Goal: Entertainment & Leisure: Consume media (video, audio)

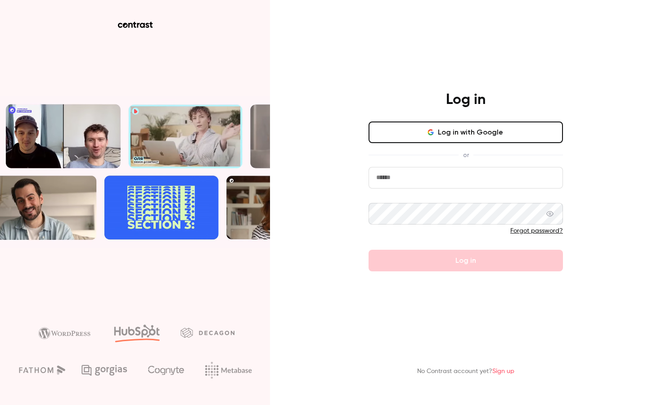
click at [520, 123] on button "Log in with Google" at bounding box center [465, 132] width 194 height 22
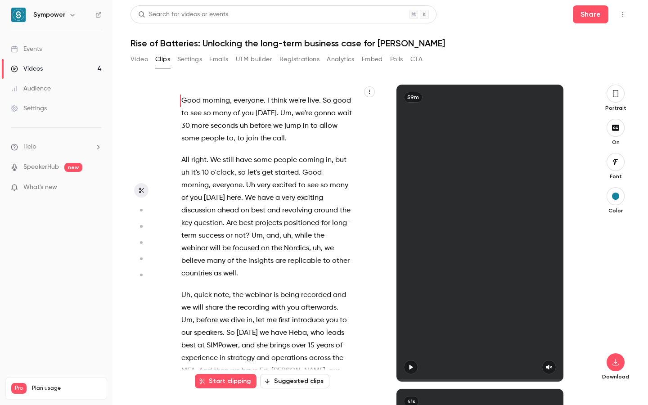
click at [65, 52] on link "Events" at bounding box center [56, 49] width 112 height 20
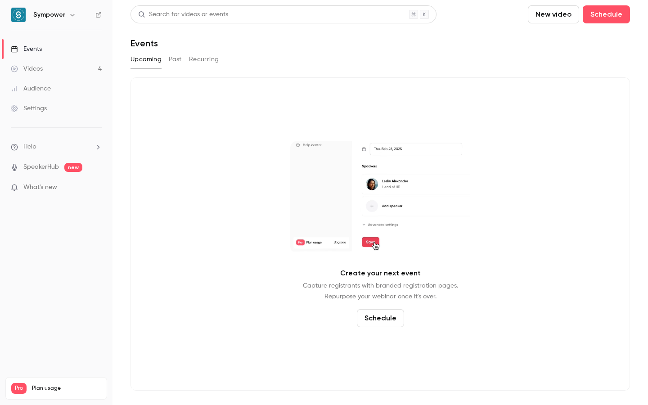
click at [175, 58] on button "Past" at bounding box center [175, 59] width 13 height 14
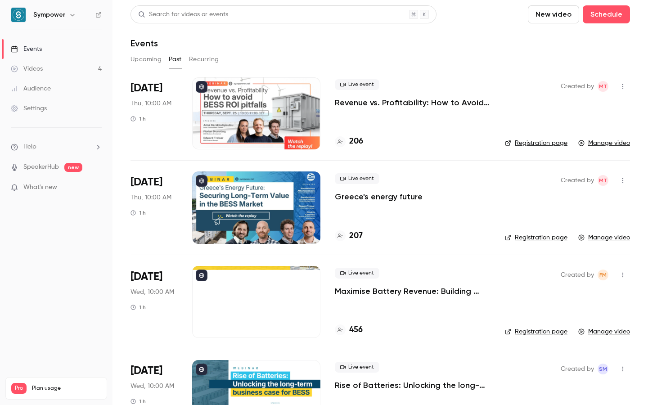
scroll to position [43, 0]
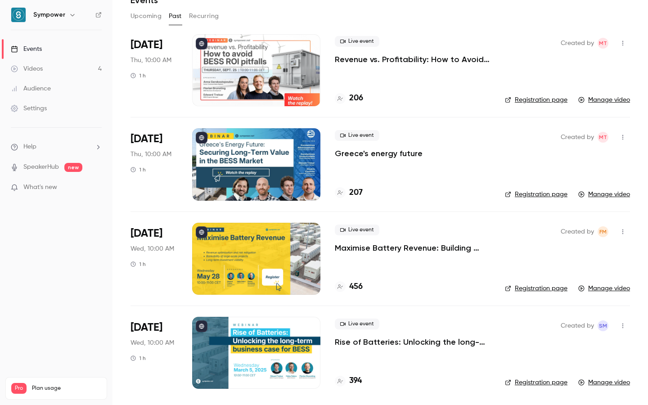
click at [379, 251] on p "Maximise Battery Revenue: Building Bankable Projects with Long-Term ROI" at bounding box center [413, 247] width 156 height 11
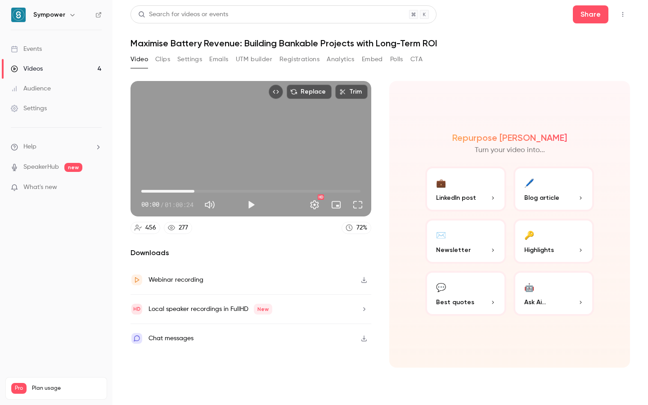
drag, startPoint x: 172, startPoint y: 187, endPoint x: 194, endPoint y: 188, distance: 22.0
click at [194, 188] on span "14:38" at bounding box center [250, 191] width 219 height 14
drag, startPoint x: 190, startPoint y: 190, endPoint x: 209, endPoint y: 189, distance: 18.9
click at [209, 190] on span "18:14" at bounding box center [207, 191] width 3 height 3
drag, startPoint x: 215, startPoint y: 190, endPoint x: 166, endPoint y: 189, distance: 48.6
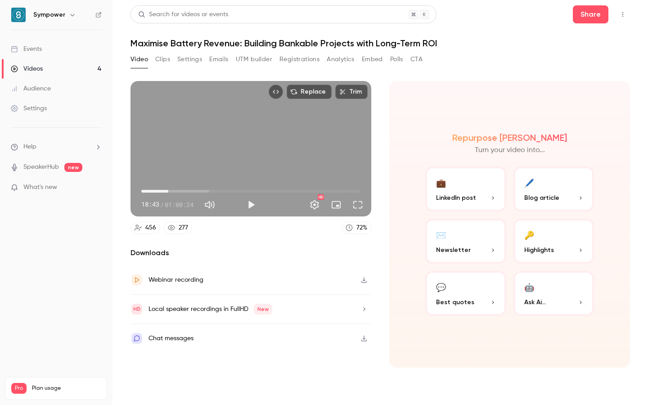
click at [167, 189] on span "07:26" at bounding box center [250, 191] width 219 height 14
click at [165, 190] on span "05:27" at bounding box center [250, 191] width 219 height 14
drag, startPoint x: 159, startPoint y: 190, endPoint x: 164, endPoint y: 190, distance: 4.9
click at [164, 190] on span "05:20" at bounding box center [250, 191] width 219 height 14
click at [169, 190] on span "07:34" at bounding box center [250, 191] width 219 height 14
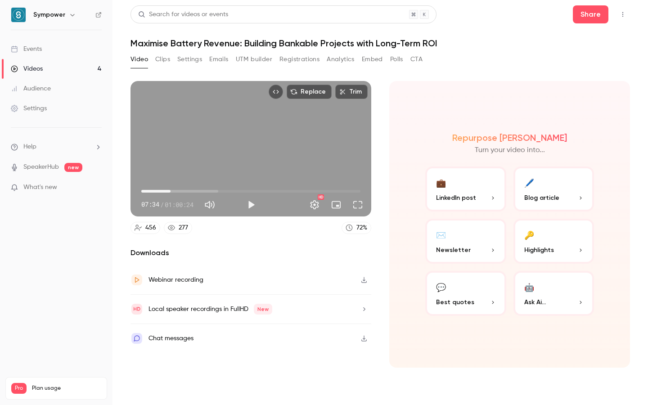
click at [170, 190] on span "08:03" at bounding box center [170, 191] width 3 height 3
click at [172, 190] on span "08:03" at bounding box center [170, 191] width 3 height 3
click at [175, 191] on span "09:18" at bounding box center [175, 191] width 3 height 3
click at [176, 192] on span "09:18" at bounding box center [175, 191] width 3 height 3
click at [182, 193] on span "11:09" at bounding box center [181, 191] width 3 height 3
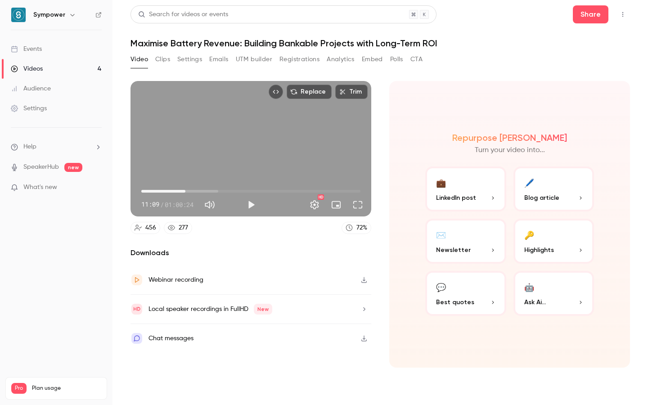
click at [185, 192] on span "12:09" at bounding box center [185, 191] width 3 height 3
click at [188, 193] on span "12:54" at bounding box center [188, 191] width 3 height 3
click at [193, 193] on span "12:54" at bounding box center [250, 191] width 219 height 14
click at [195, 193] on span "14:53" at bounding box center [195, 191] width 3 height 3
click at [197, 193] on span "14:53" at bounding box center [195, 191] width 3 height 3
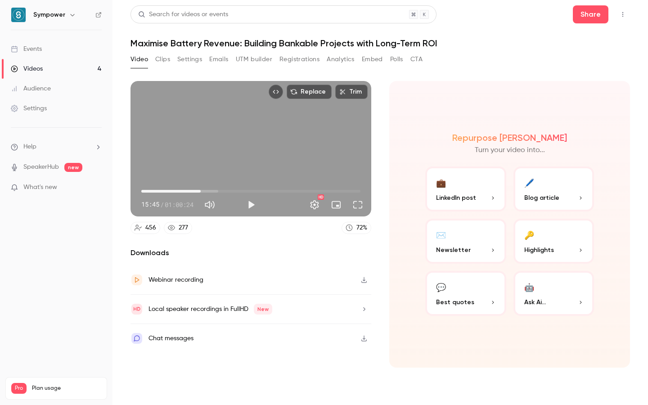
click at [201, 193] on span "16:22" at bounding box center [200, 191] width 3 height 3
click at [203, 193] on span "17:07" at bounding box center [203, 191] width 3 height 3
click at [207, 193] on span "18:06" at bounding box center [207, 191] width 3 height 3
click at [210, 193] on span "18:51" at bounding box center [209, 191] width 3 height 3
click at [213, 193] on span "19:43" at bounding box center [212, 191] width 3 height 3
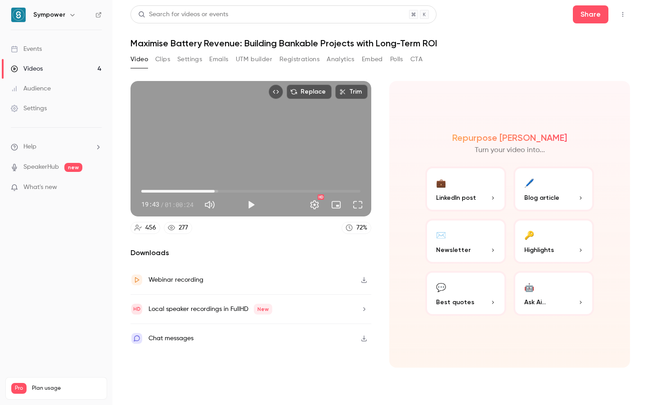
click at [215, 193] on span "20:13" at bounding box center [214, 191] width 3 height 3
click at [220, 192] on span "20:13" at bounding box center [250, 191] width 219 height 14
click at [226, 193] on span "21:34" at bounding box center [250, 191] width 219 height 14
click at [232, 194] on span "23:26" at bounding box center [250, 191] width 219 height 14
click at [238, 193] on span "25:03" at bounding box center [250, 191] width 219 height 14
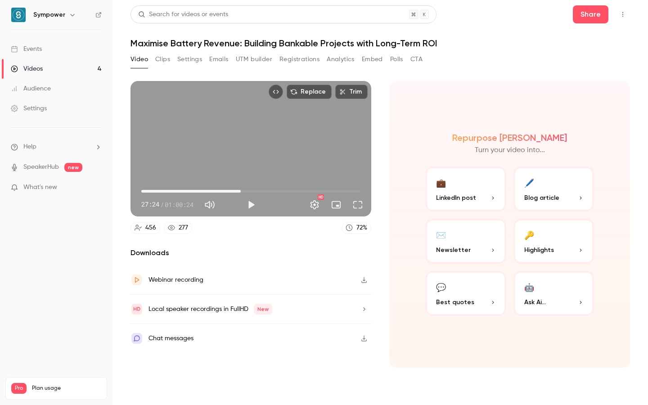
click at [241, 192] on span "27:24" at bounding box center [240, 191] width 3 height 3
click at [243, 192] on span "28:09" at bounding box center [243, 191] width 3 height 3
click at [245, 193] on span "28:09" at bounding box center [243, 191] width 3 height 3
click at [247, 193] on span "28:46" at bounding box center [245, 191] width 3 height 3
click at [249, 193] on span "29:16" at bounding box center [247, 191] width 3 height 3
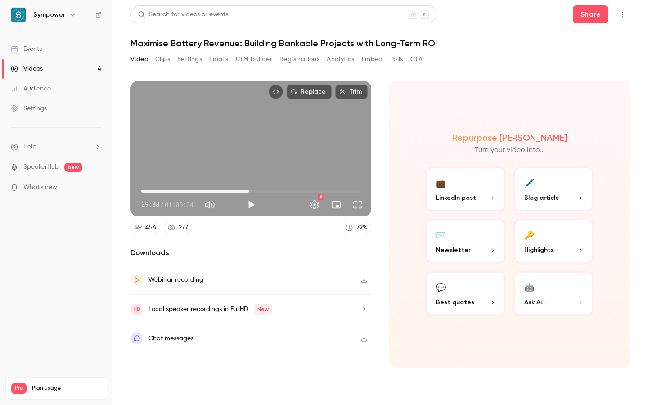
click at [250, 192] on span "29:38" at bounding box center [248, 191] width 3 height 3
click at [254, 193] on span "30:45" at bounding box center [252, 191] width 3 height 3
click at [258, 193] on span "31:52" at bounding box center [256, 191] width 3 height 3
click at [261, 193] on span "32:37" at bounding box center [259, 191] width 3 height 3
click at [267, 193] on span "34:43" at bounding box center [250, 191] width 219 height 14
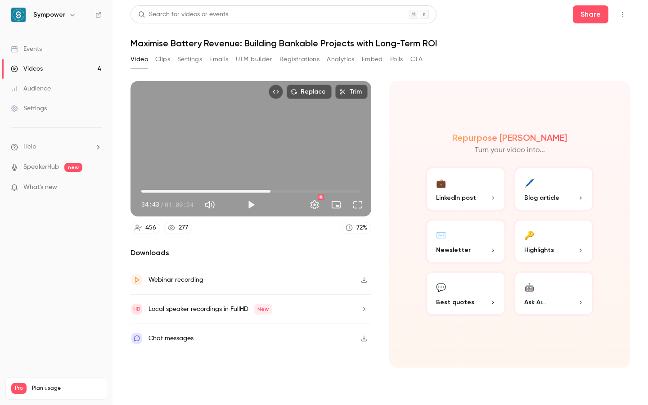
click at [270, 193] on span "35:35" at bounding box center [270, 191] width 3 height 3
click at [275, 193] on span "35:35" at bounding box center [250, 191] width 219 height 14
click at [275, 193] on span "36:57" at bounding box center [275, 191] width 3 height 3
click at [277, 193] on span "36:57" at bounding box center [275, 191] width 3 height 3
click at [282, 194] on span "37:42" at bounding box center [250, 191] width 219 height 14
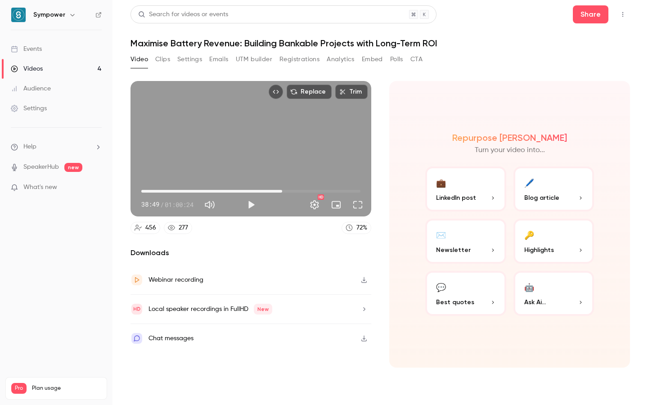
click at [287, 194] on span "38:49" at bounding box center [250, 191] width 219 height 14
click at [291, 194] on span "41:10" at bounding box center [250, 191] width 219 height 14
click at [296, 193] on span "41:10" at bounding box center [250, 191] width 219 height 14
click at [307, 192] on span "42:47" at bounding box center [250, 191] width 219 height 14
click at [172, 192] on span "45:38" at bounding box center [250, 191] width 219 height 14
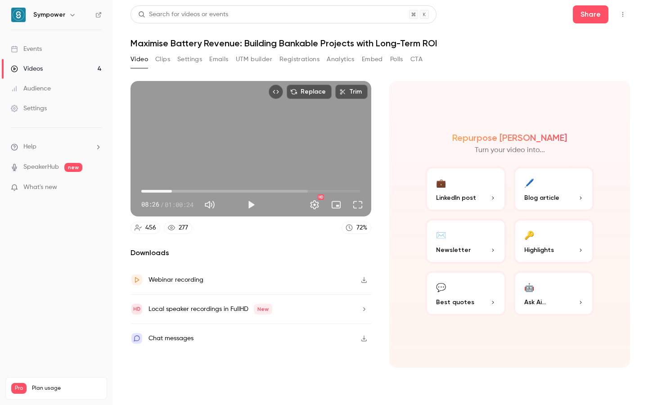
type input "***"
click at [152, 192] on span "08:26" at bounding box center [250, 191] width 219 height 14
click at [50, 70] on link "Videos 4" at bounding box center [56, 69] width 112 height 20
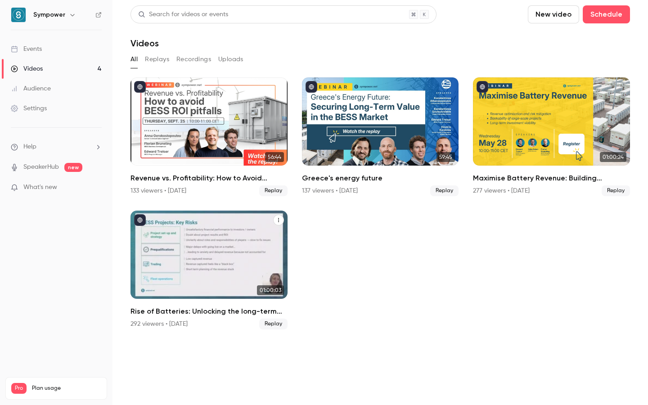
click at [227, 273] on div "Rise of Batteries: Unlocking the long-term business case for BESS" at bounding box center [208, 255] width 157 height 88
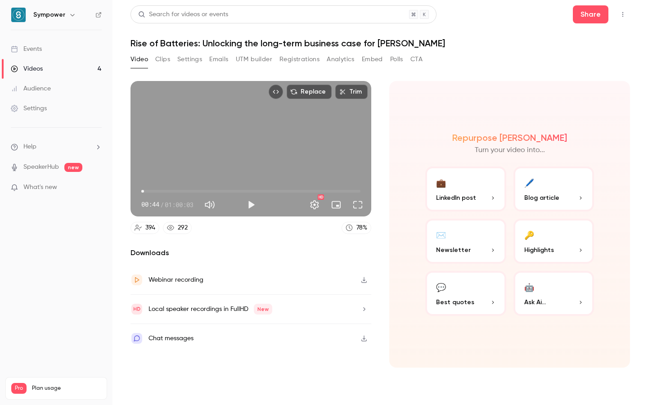
click at [145, 190] on span "00:44" at bounding box center [144, 191] width 3 height 3
click at [151, 189] on span "01:06" at bounding box center [250, 191] width 219 height 14
click at [153, 190] on span "03:12" at bounding box center [153, 191] width 3 height 3
click at [154, 190] on span "03:12" at bounding box center [153, 191] width 3 height 3
click at [155, 190] on span "03:27" at bounding box center [153, 191] width 3 height 3
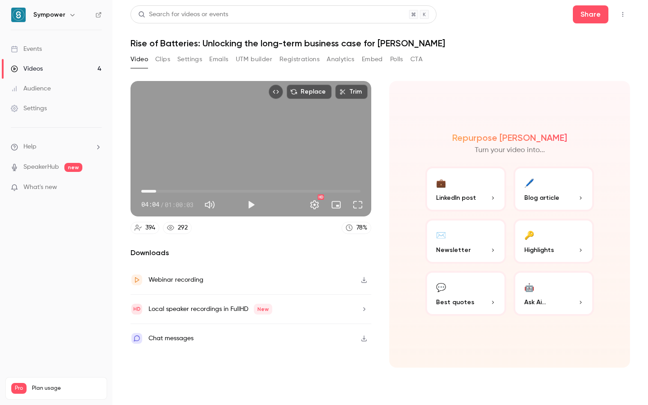
click at [157, 190] on span "04:04" at bounding box center [156, 191] width 3 height 3
click at [163, 190] on span "06:02" at bounding box center [163, 191] width 3 height 3
click at [166, 191] on span "06:46" at bounding box center [166, 191] width 3 height 3
click at [169, 191] on span "07:31" at bounding box center [168, 191] width 3 height 3
click at [171, 192] on span "08:15" at bounding box center [171, 191] width 3 height 3
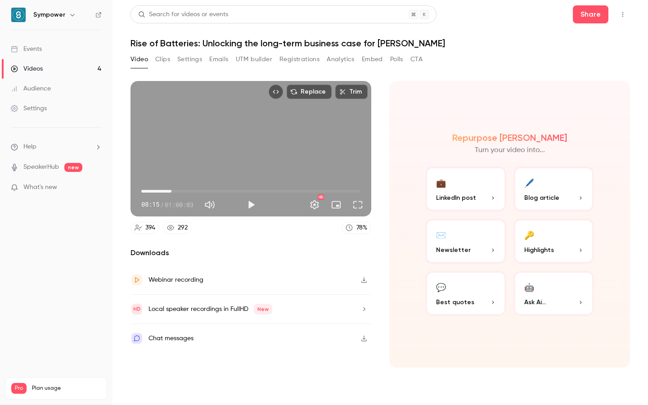
click at [173, 192] on span "08:15" at bounding box center [171, 191] width 3 height 3
type input "*****"
click at [174, 193] on span "08:37" at bounding box center [172, 191] width 3 height 3
